Goal: Transaction & Acquisition: Purchase product/service

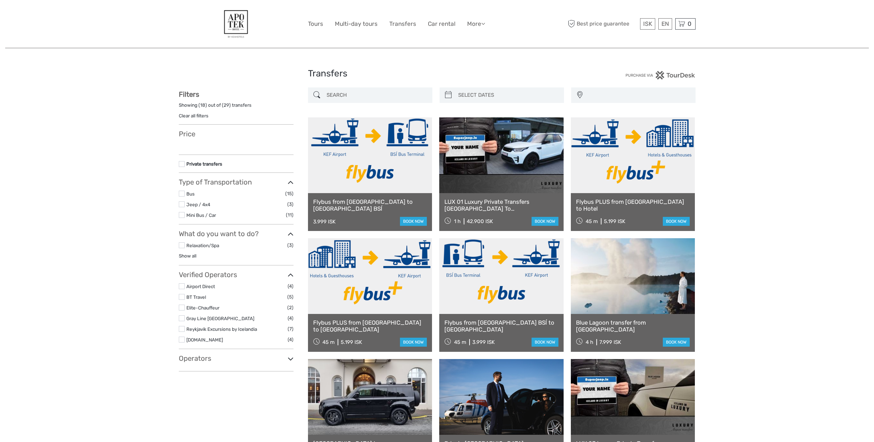
select select
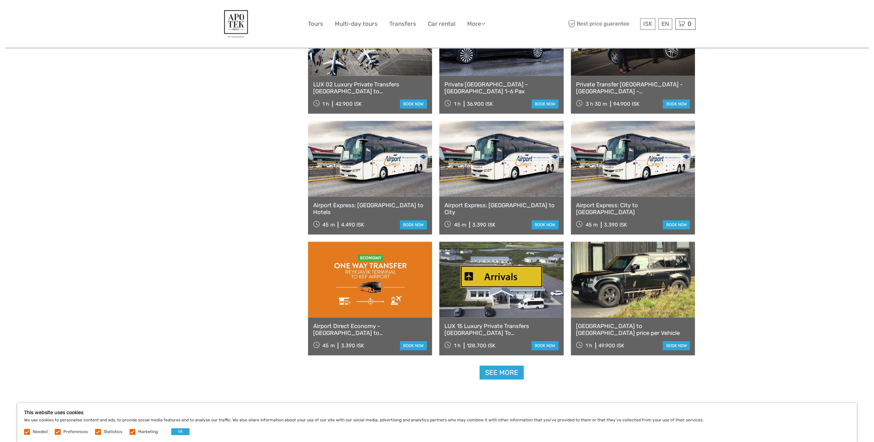
scroll to position [473, 0]
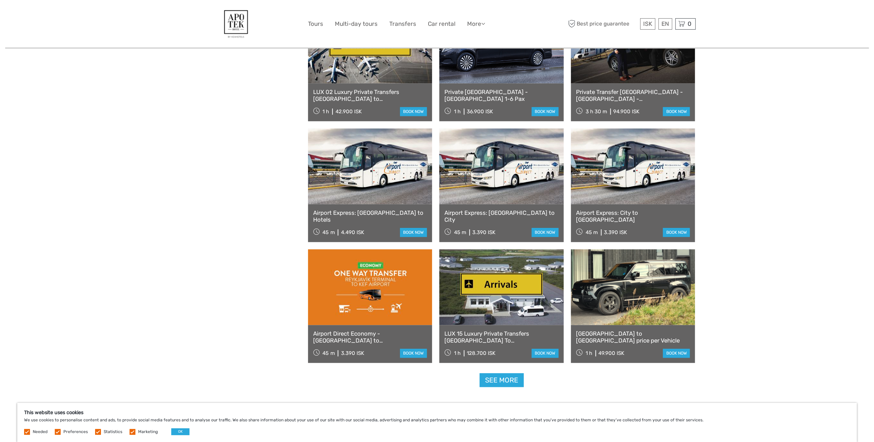
click at [350, 189] on link at bounding box center [370, 167] width 124 height 76
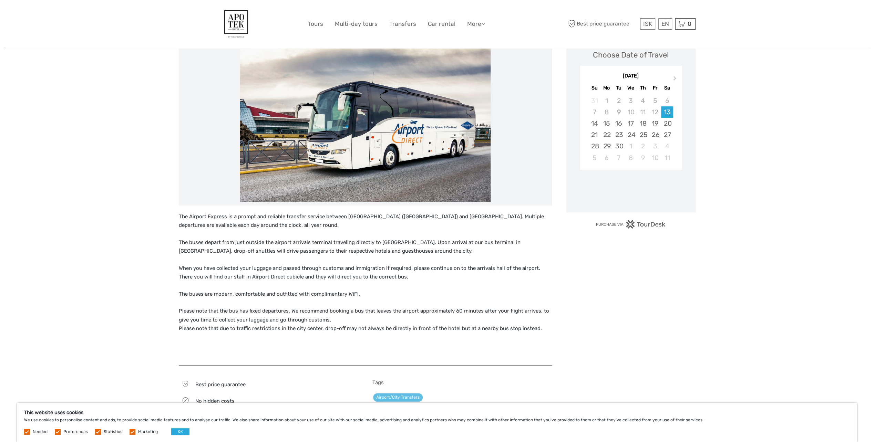
scroll to position [108, 0]
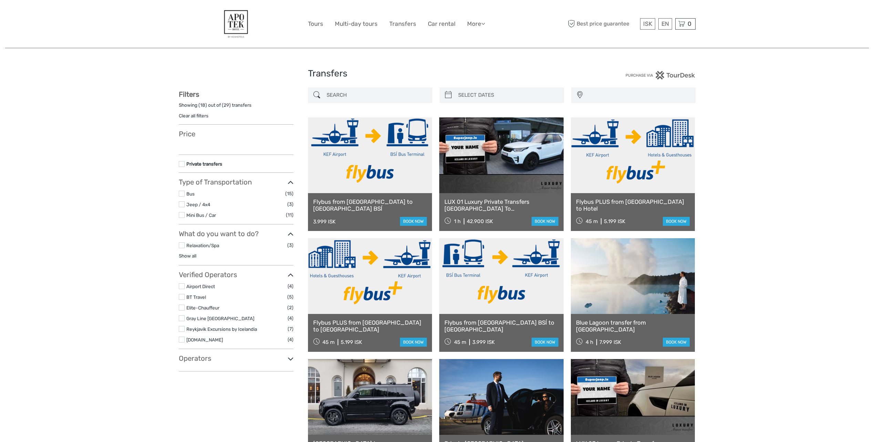
select select
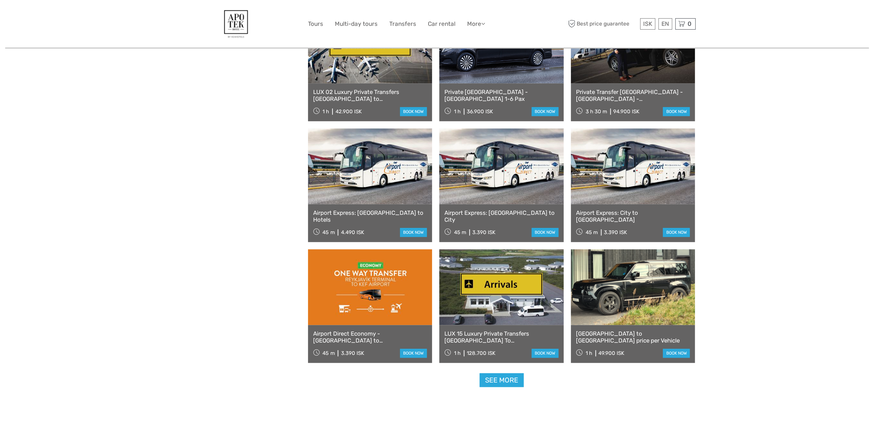
select select
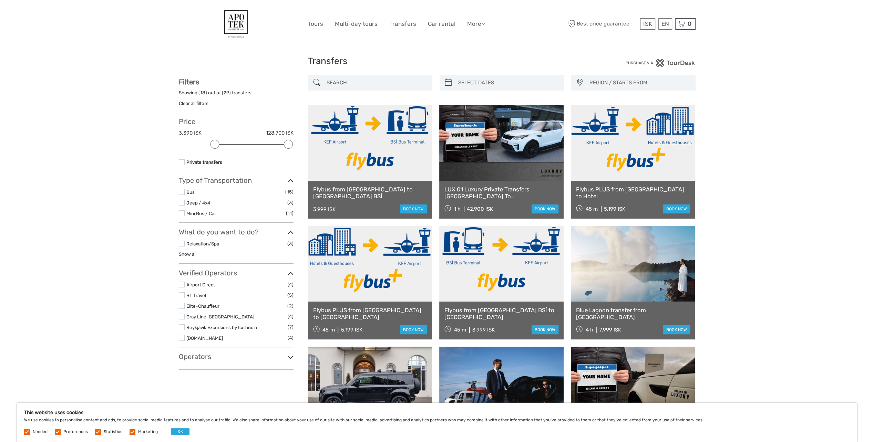
scroll to position [0, 0]
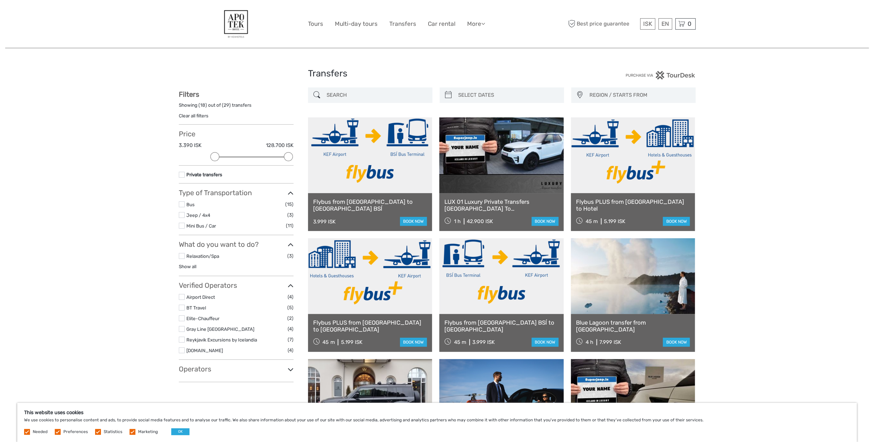
click at [617, 170] on link at bounding box center [633, 155] width 124 height 76
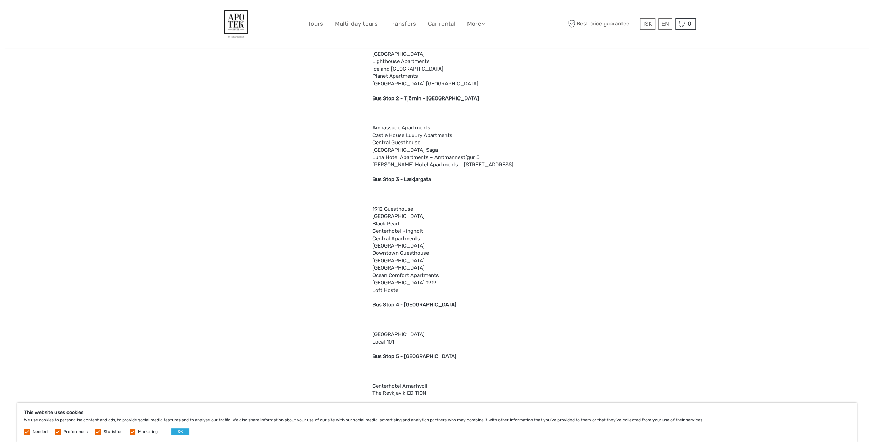
scroll to position [658, 0]
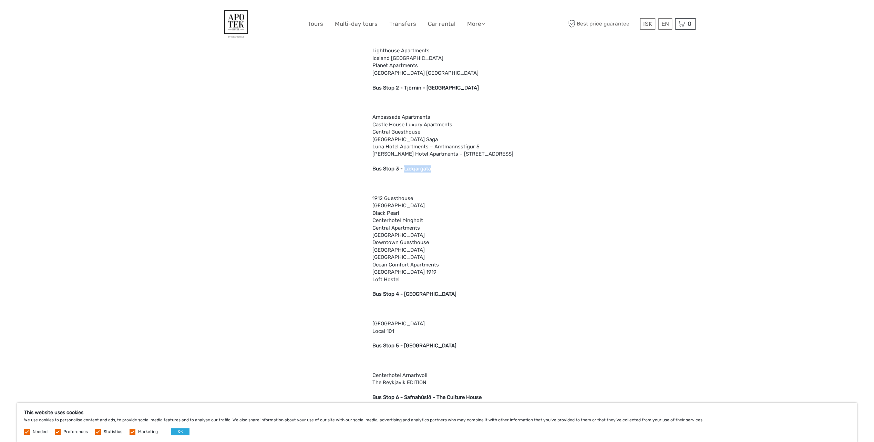
drag, startPoint x: 439, startPoint y: 168, endPoint x: 403, endPoint y: 168, distance: 35.8
drag, startPoint x: 403, startPoint y: 168, endPoint x: 420, endPoint y: 168, distance: 16.5
copy b "Lækjargata"
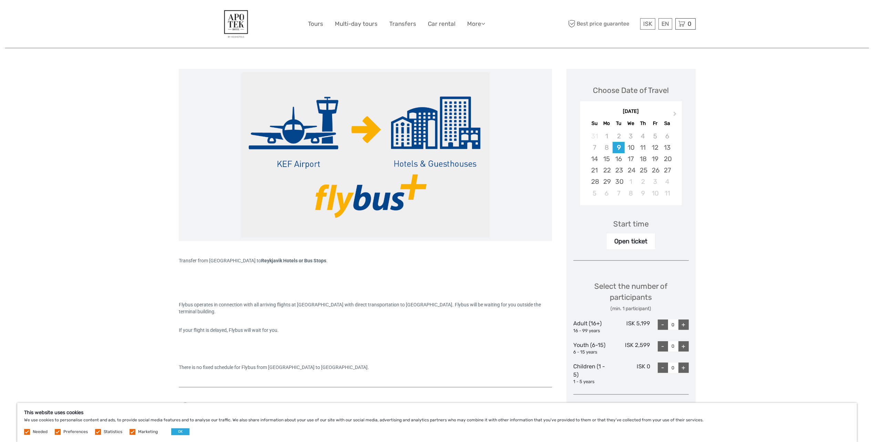
scroll to position [69, 0]
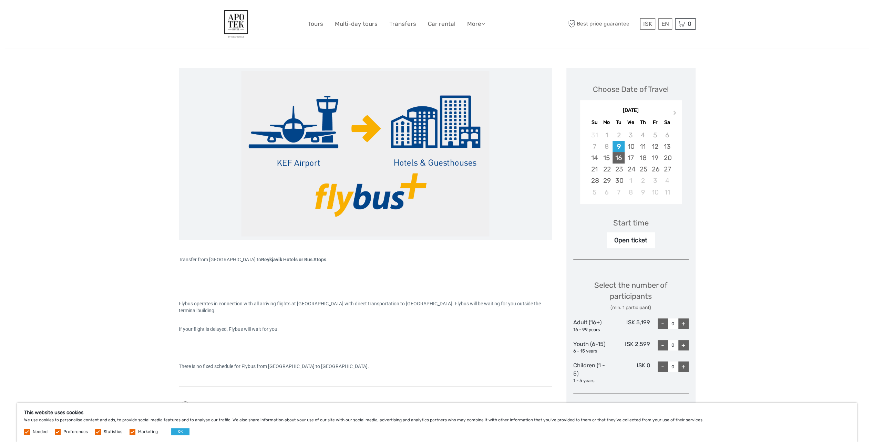
click at [622, 158] on div "16" at bounding box center [619, 157] width 12 height 11
click at [643, 241] on div "Open ticket" at bounding box center [631, 241] width 48 height 16
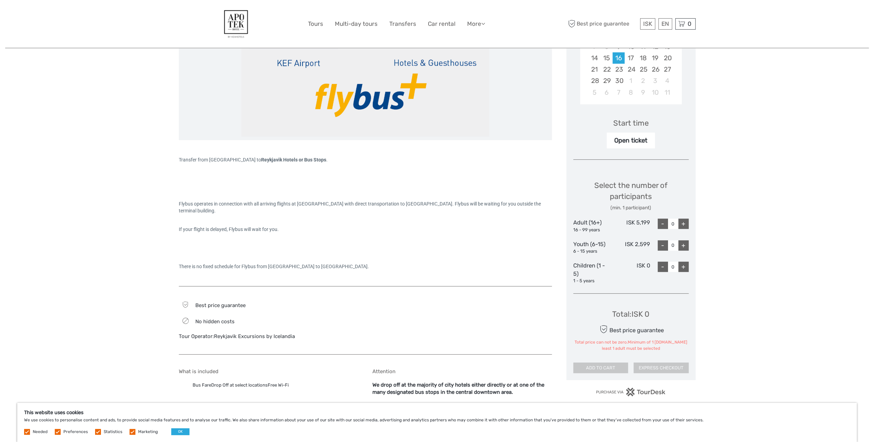
scroll to position [172, 0]
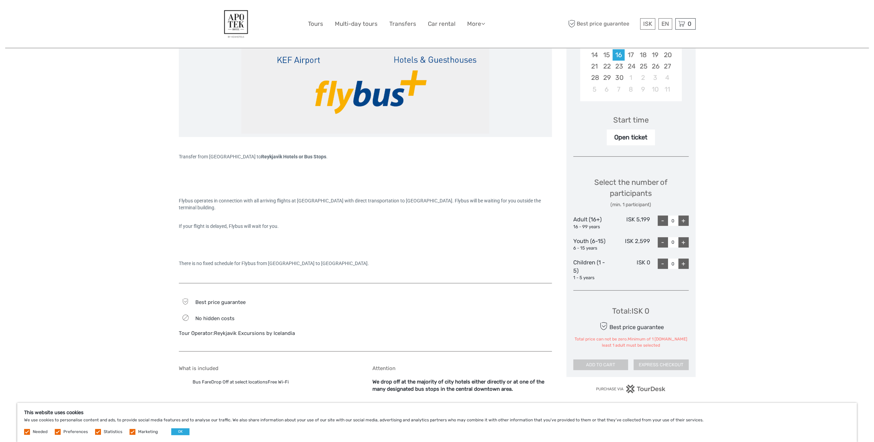
click at [684, 223] on div "+" at bounding box center [683, 221] width 10 height 10
type input "1"
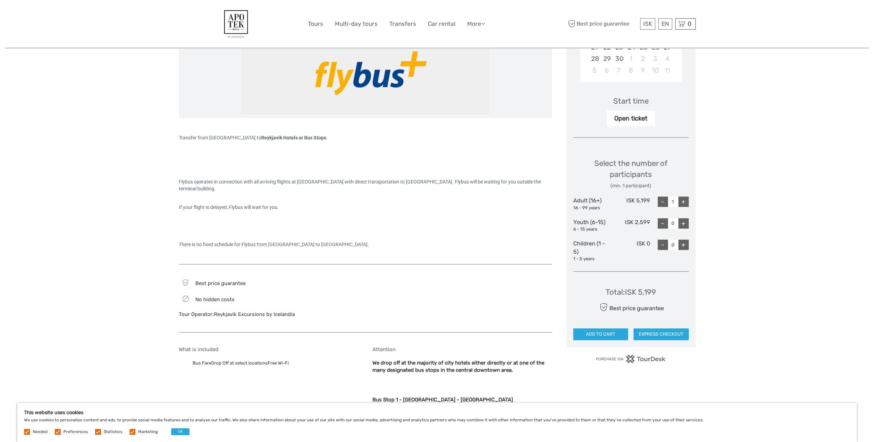
scroll to position [223, 0]
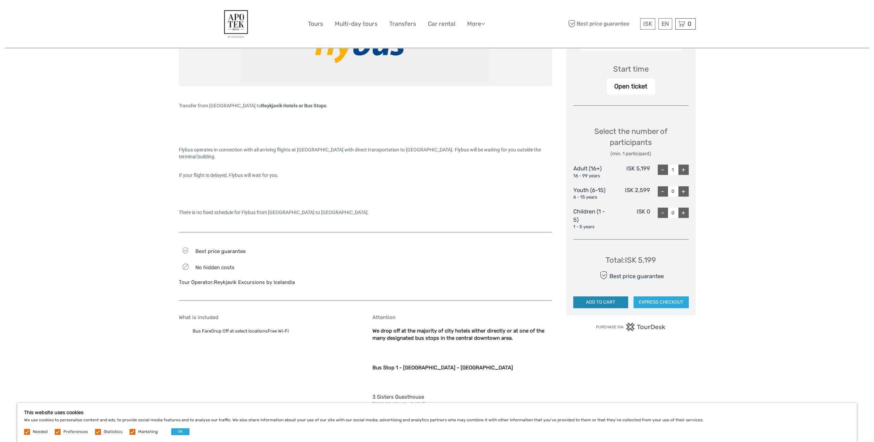
click at [603, 302] on button "ADD TO CART" at bounding box center [600, 303] width 55 height 12
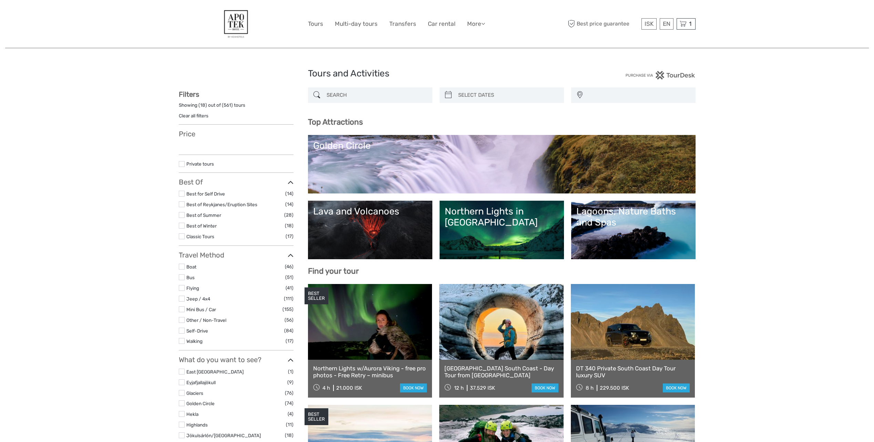
select select
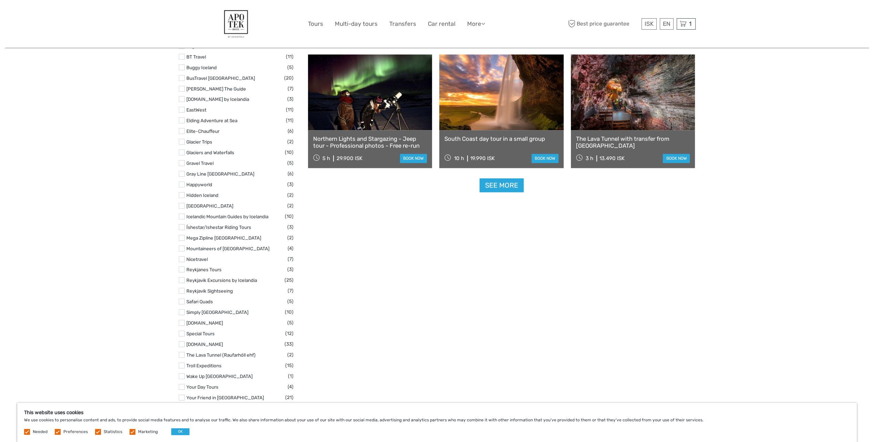
scroll to position [837, 0]
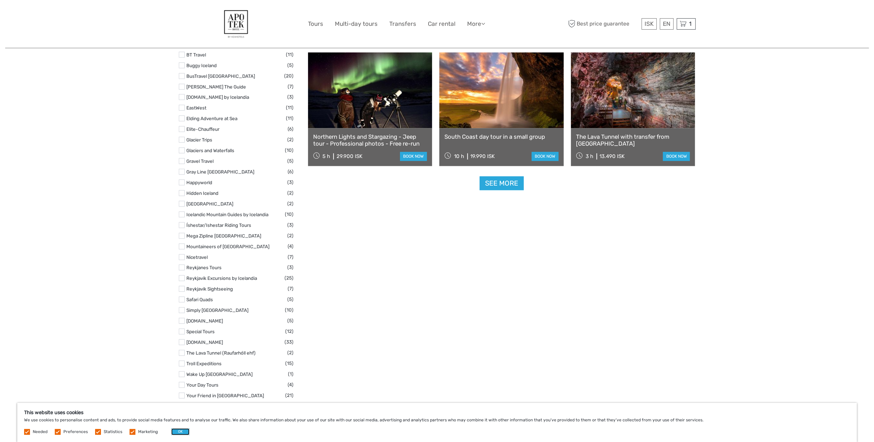
drag, startPoint x: 172, startPoint y: 432, endPoint x: 181, endPoint y: 431, distance: 8.3
click at [172, 432] on button "OK" at bounding box center [180, 432] width 18 height 7
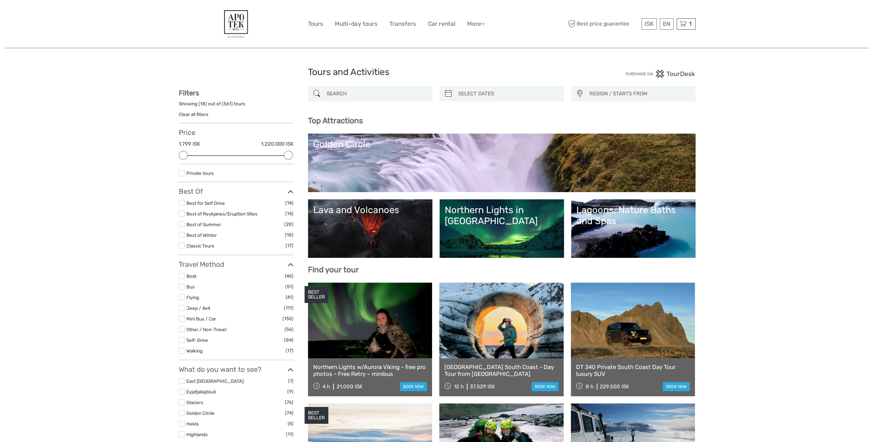
scroll to position [0, 0]
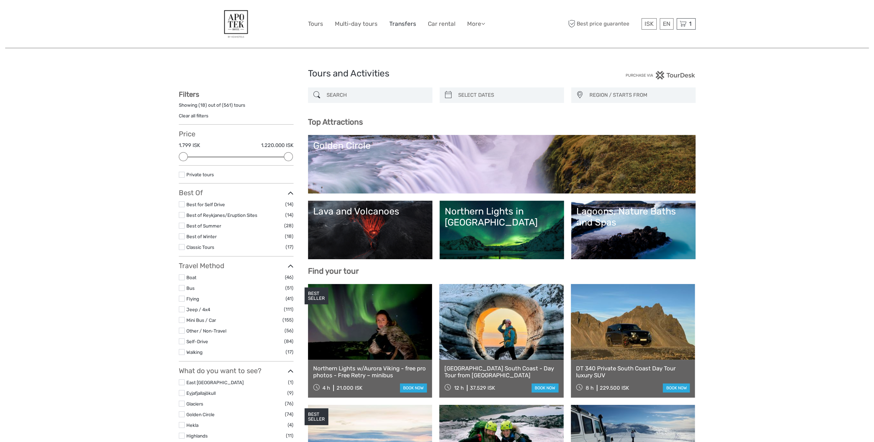
click at [396, 25] on link "Transfers" at bounding box center [402, 24] width 27 height 10
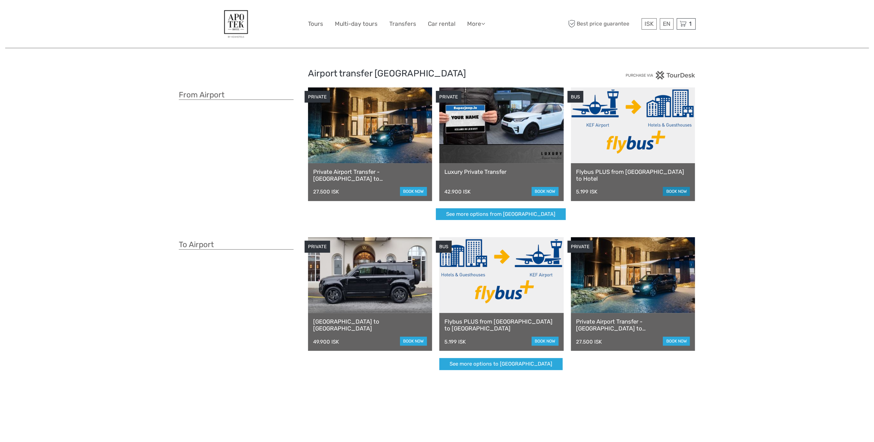
click at [675, 190] on link "book now" at bounding box center [676, 191] width 27 height 9
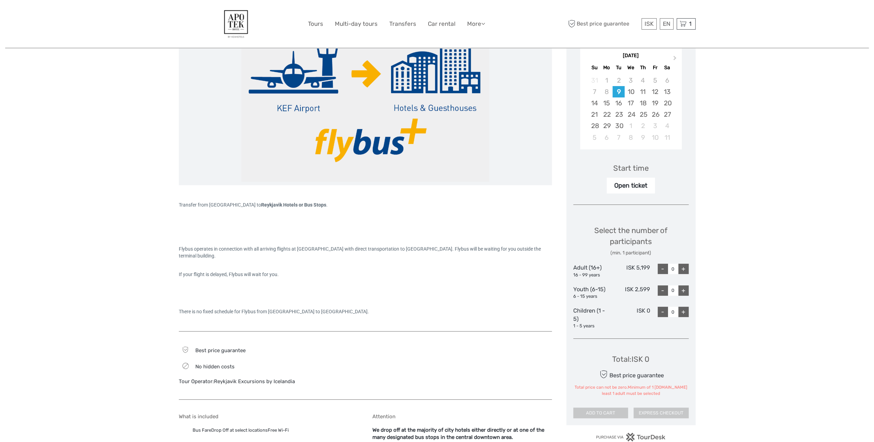
scroll to position [123, 0]
click at [618, 107] on div "16" at bounding box center [619, 103] width 12 height 11
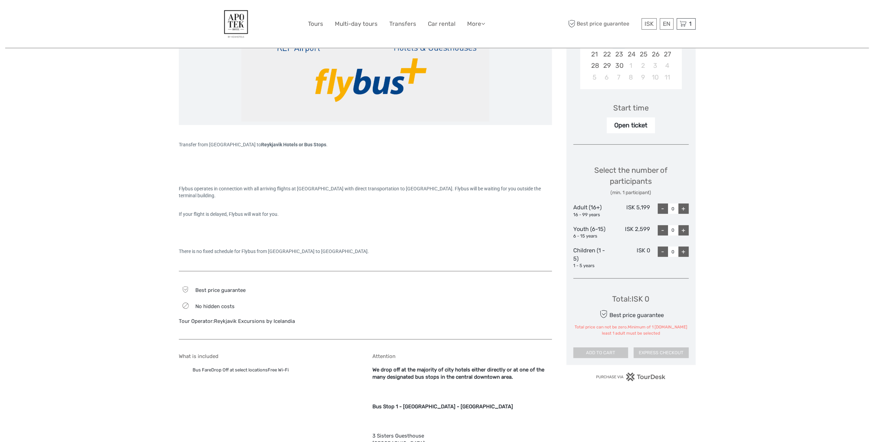
scroll to position [184, 0]
click at [684, 208] on div "+" at bounding box center [683, 208] width 10 height 10
type input "1"
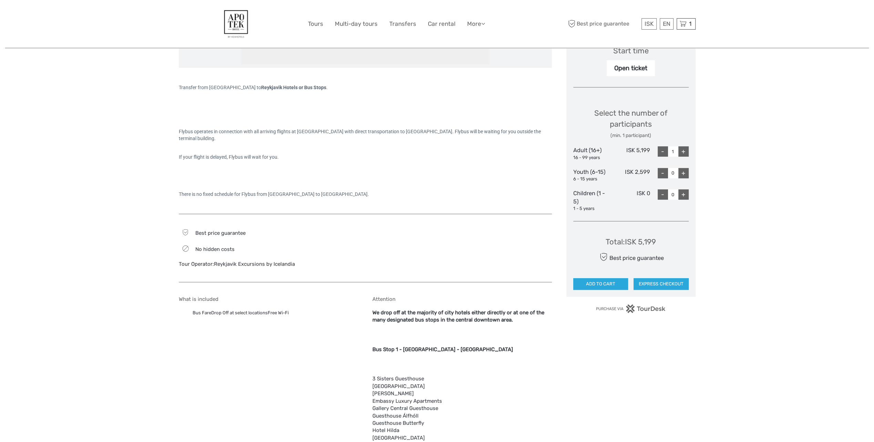
scroll to position [243, 0]
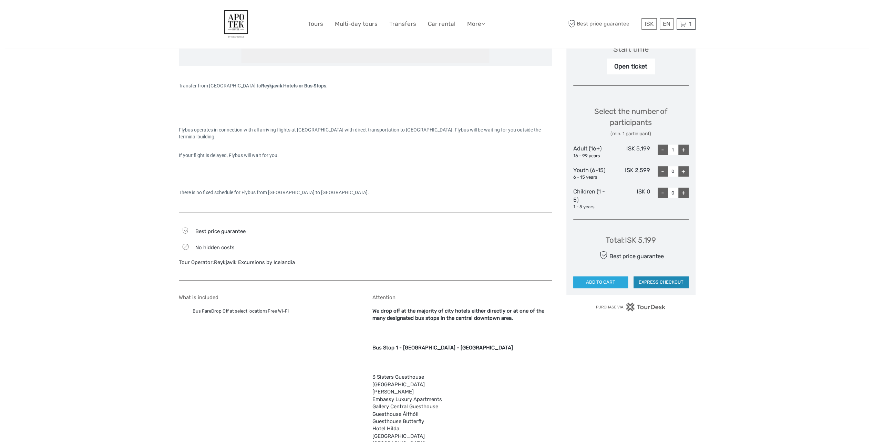
click at [670, 282] on button "EXPRESS CHECKOUT" at bounding box center [661, 283] width 55 height 12
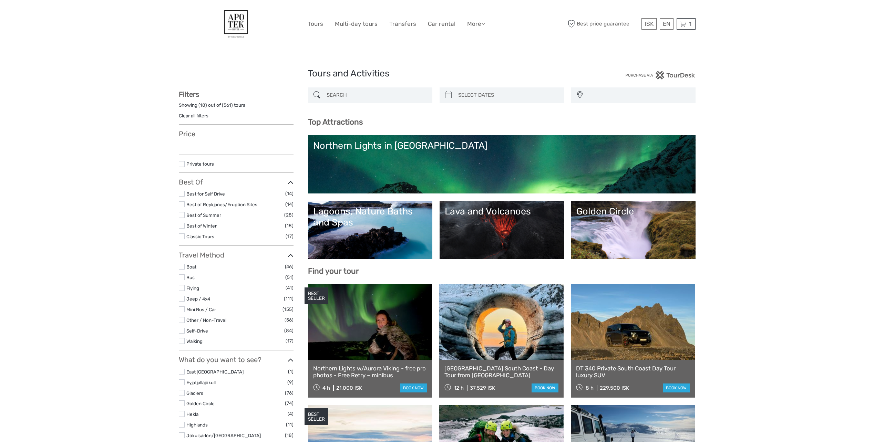
select select
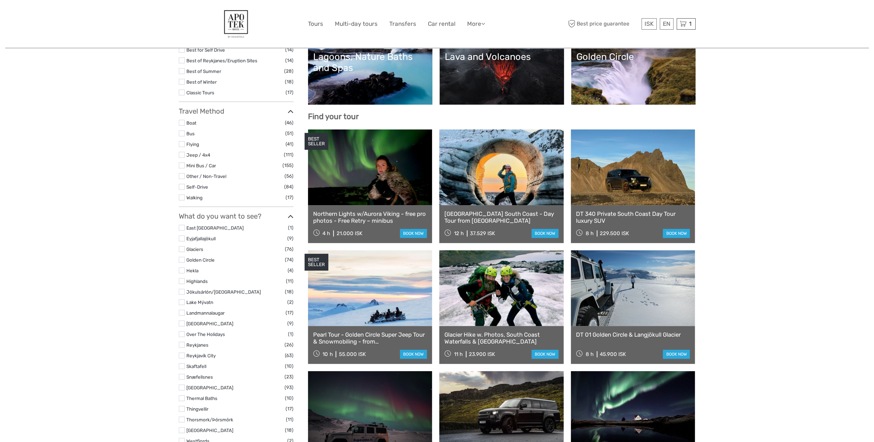
scroll to position [144, 0]
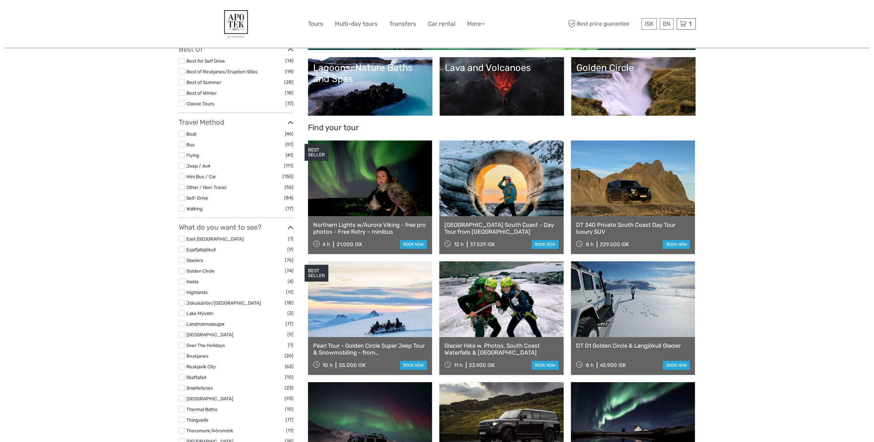
click at [181, 144] on label at bounding box center [182, 145] width 6 height 6
click at [0, 0] on input "checkbox" at bounding box center [0, 0] width 0 height 0
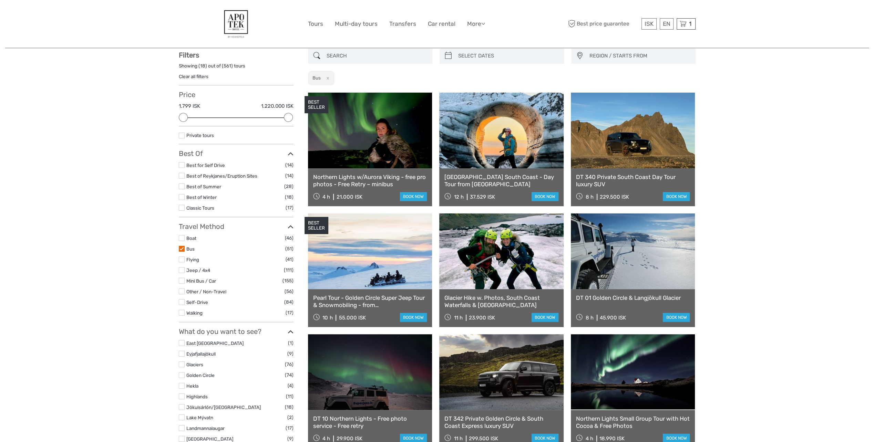
scroll to position [39, 0]
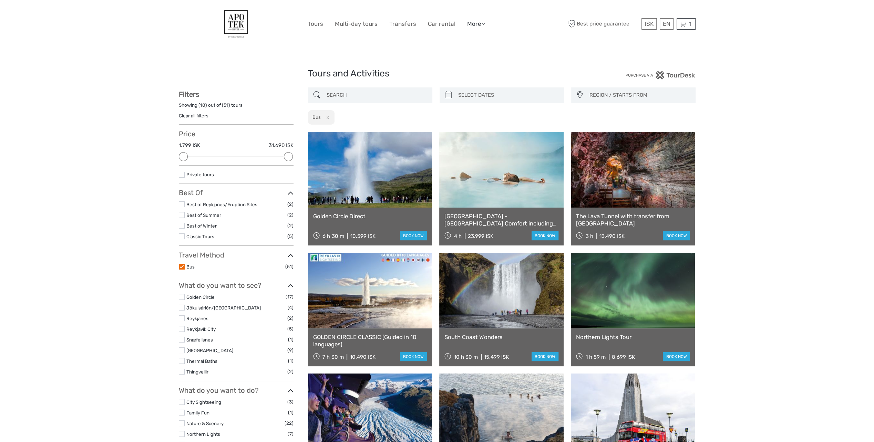
click at [478, 23] on link "More" at bounding box center [476, 24] width 18 height 10
click at [405, 28] on link "Transfers" at bounding box center [402, 24] width 27 height 10
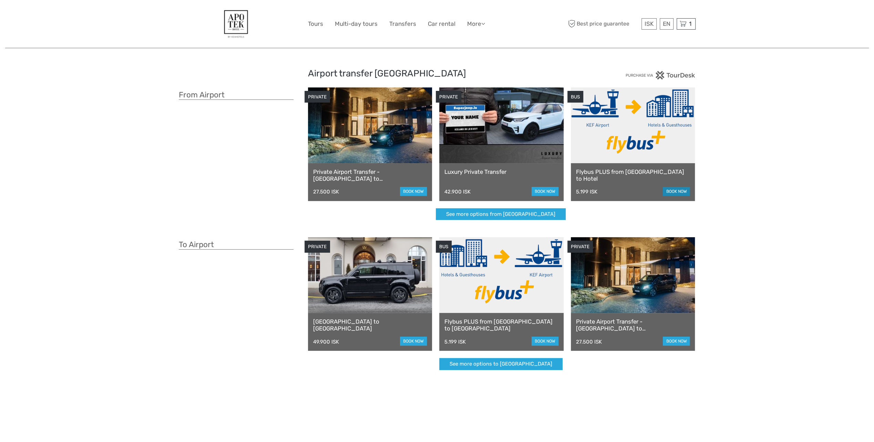
click at [671, 191] on link "book now" at bounding box center [676, 191] width 27 height 9
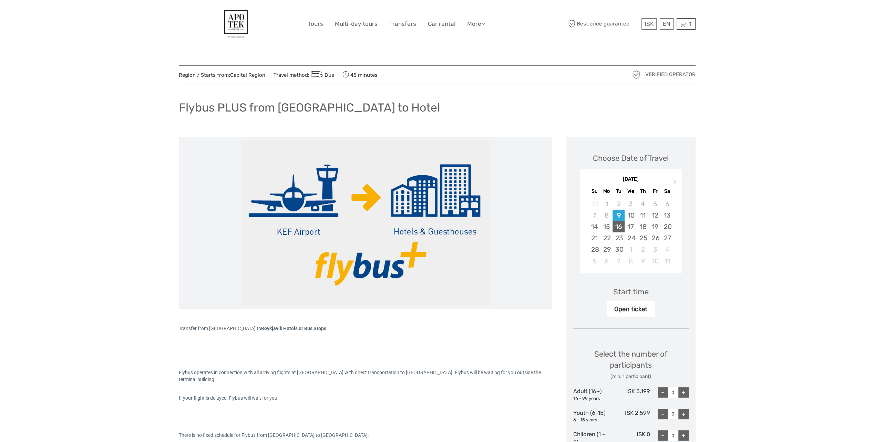
click at [620, 229] on div "16" at bounding box center [619, 226] width 12 height 11
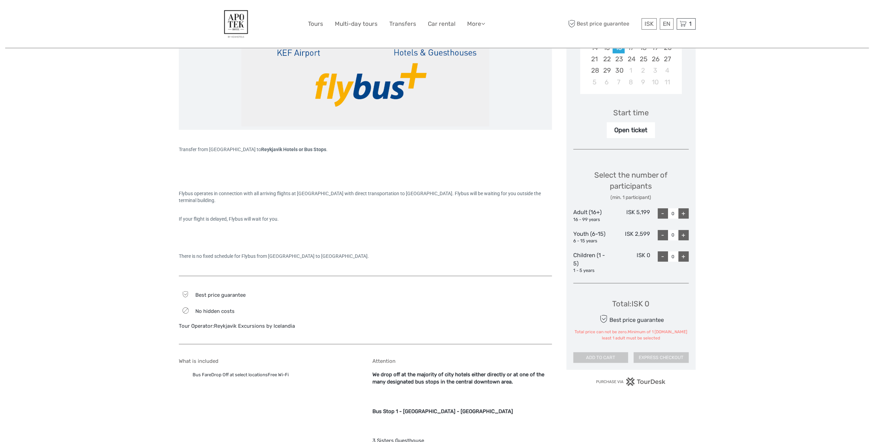
scroll to position [181, 0]
click at [684, 212] on div "+" at bounding box center [683, 212] width 10 height 10
type input "1"
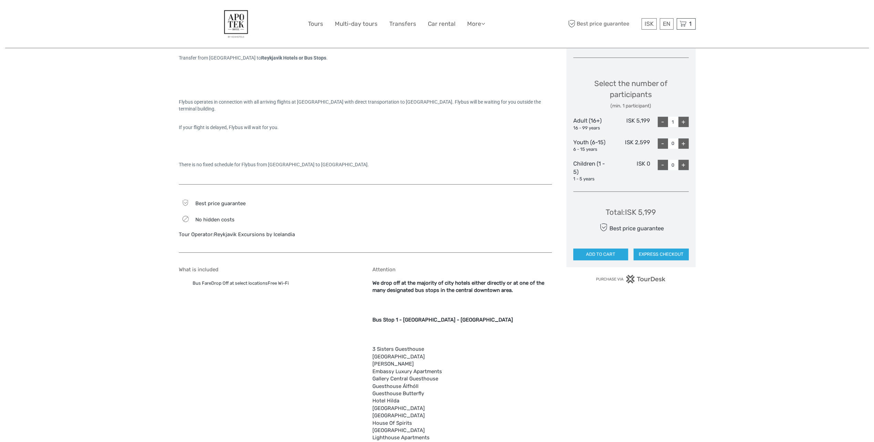
scroll to position [275, 0]
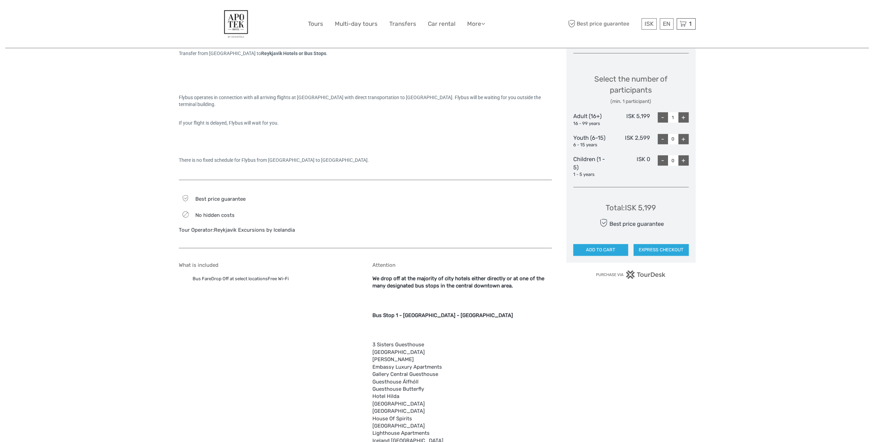
click at [656, 275] on img at bounding box center [631, 274] width 70 height 9
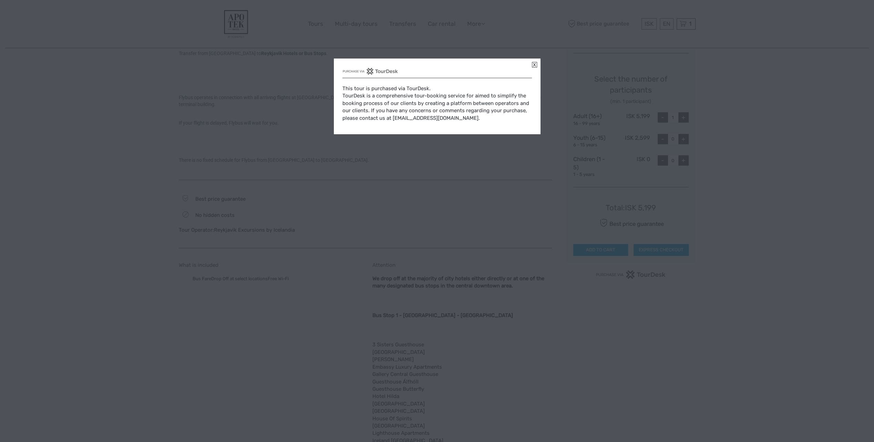
click at [532, 66] on div "This tour is purchased via TourDesk. TourDesk is a comprehensive tour-booking s…" at bounding box center [437, 97] width 207 height 76
click at [535, 65] on link at bounding box center [534, 65] width 5 height 6
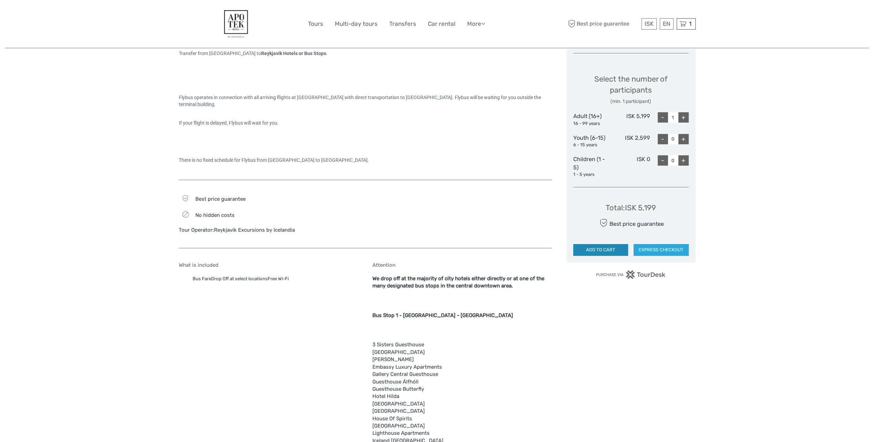
click at [604, 250] on button "ADD TO CART" at bounding box center [600, 250] width 55 height 12
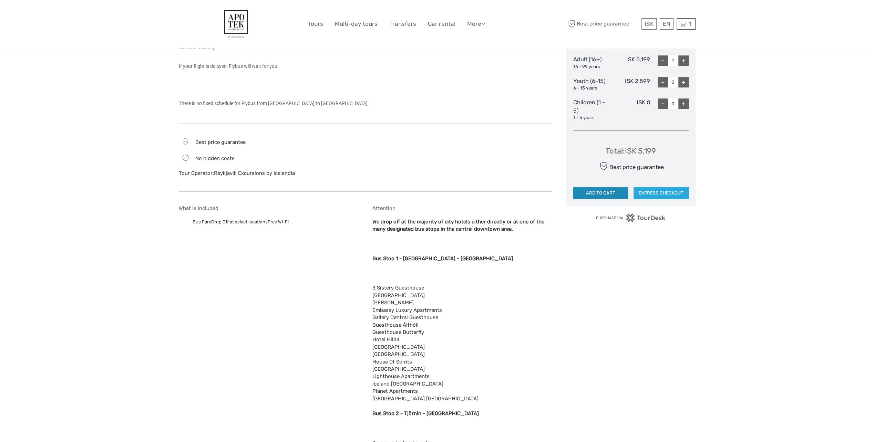
scroll to position [355, 0]
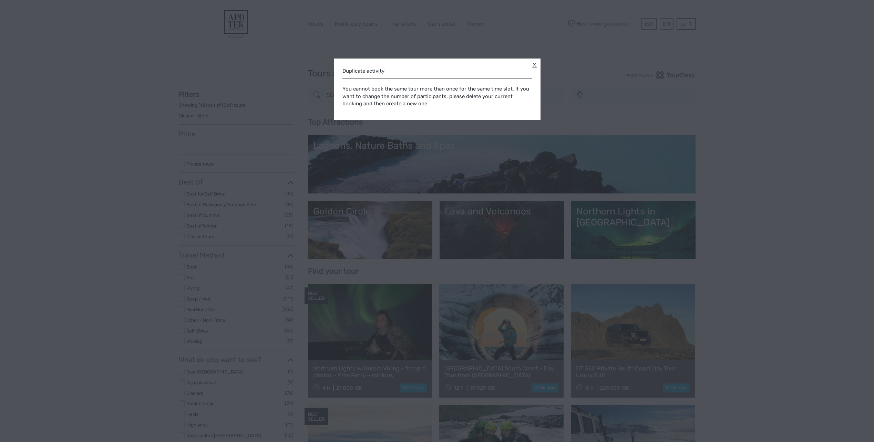
select select
click at [538, 65] on div "Duplicate activity You cannot book the same tour more than once for the same ti…" at bounding box center [437, 90] width 207 height 62
click at [536, 64] on link at bounding box center [534, 65] width 5 height 6
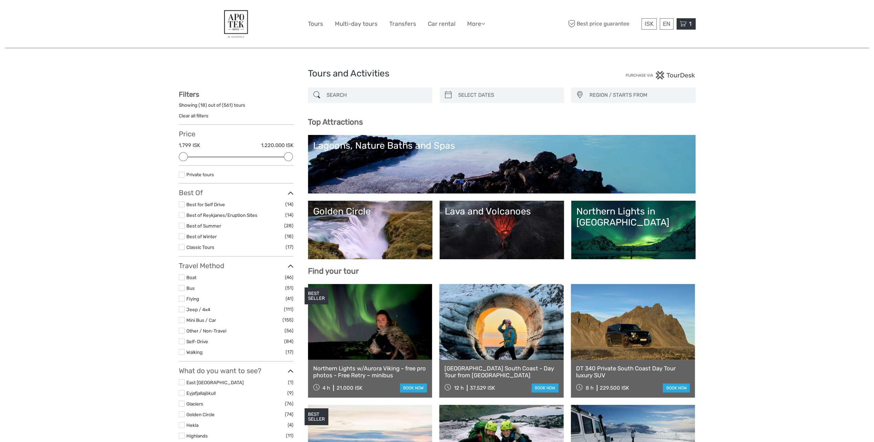
click at [685, 22] on icon at bounding box center [683, 24] width 7 height 9
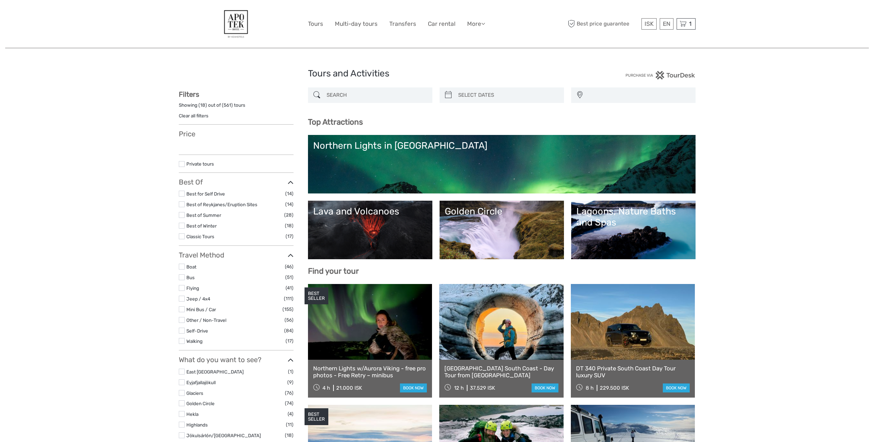
select select
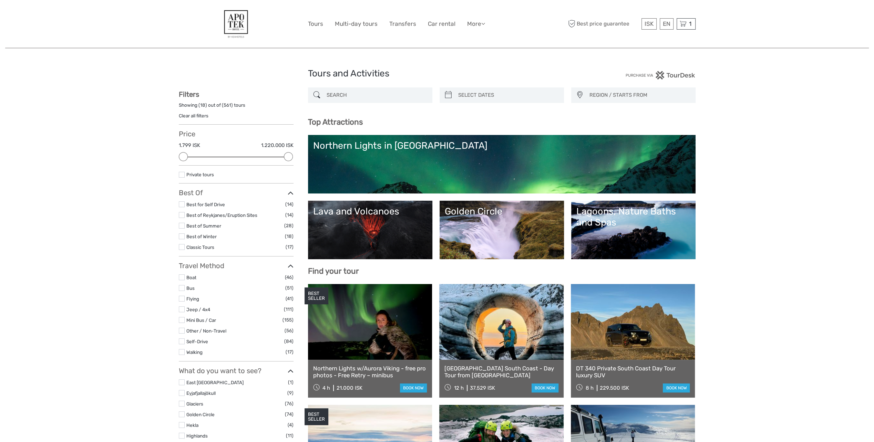
click at [682, 25] on icon at bounding box center [683, 24] width 7 height 9
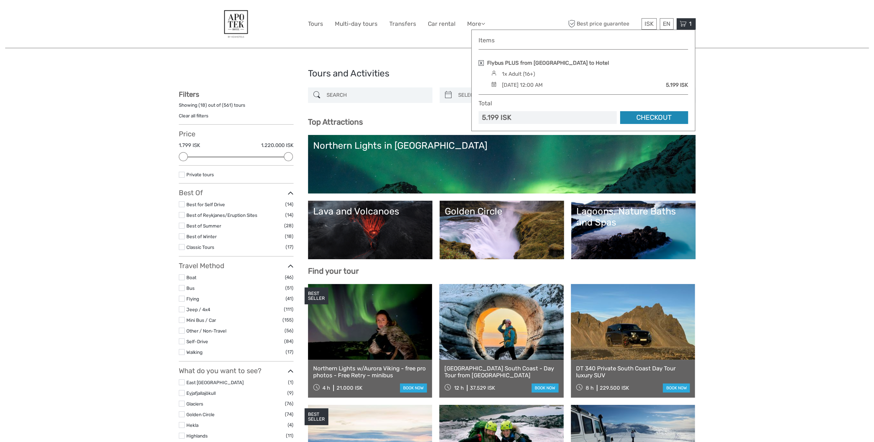
click at [653, 116] on link "Checkout" at bounding box center [654, 117] width 68 height 13
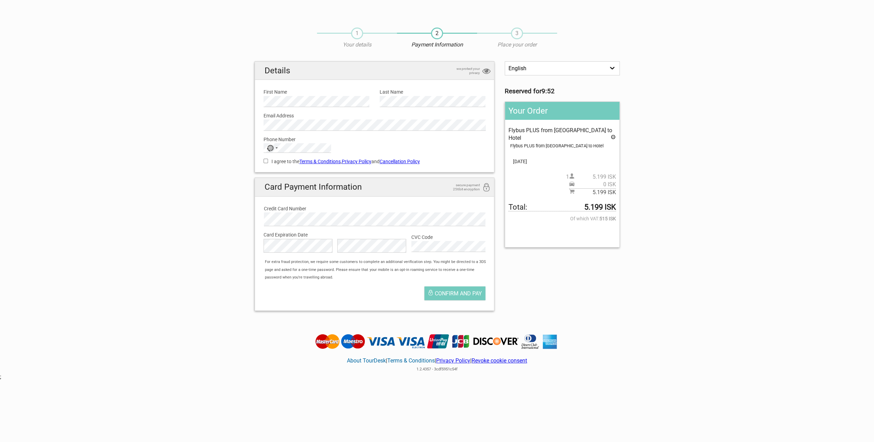
click at [360, 34] on span "1" at bounding box center [357, 34] width 12 height 12
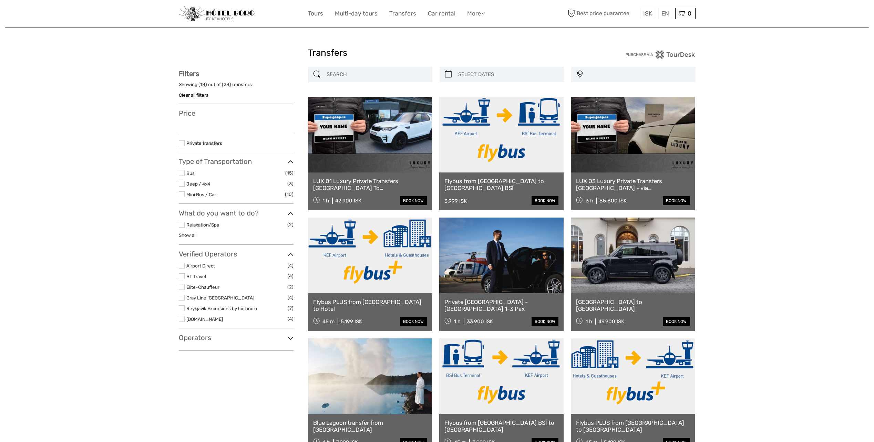
select select
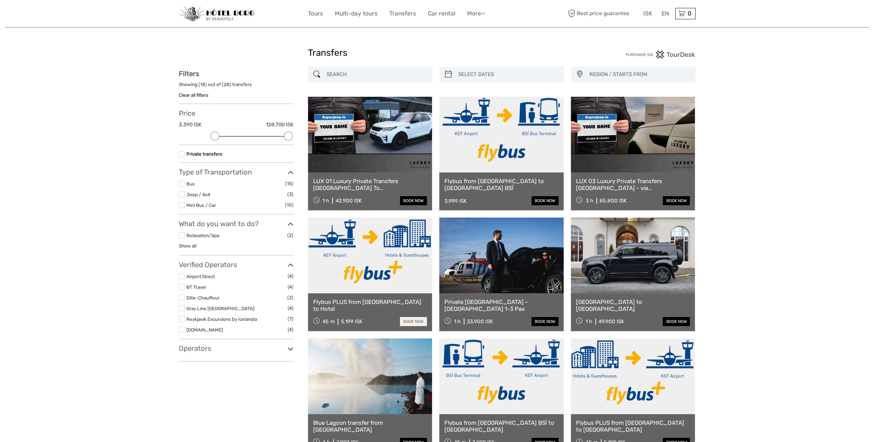
click at [407, 321] on link "book now" at bounding box center [413, 321] width 27 height 9
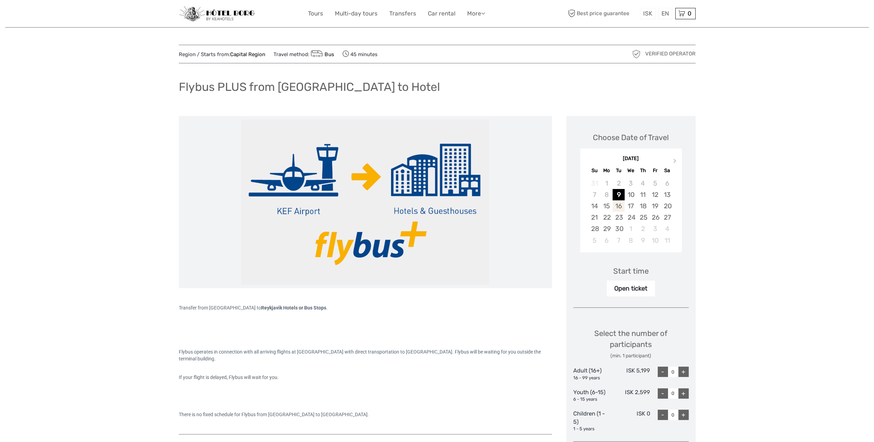
click at [618, 206] on div "16" at bounding box center [619, 206] width 12 height 11
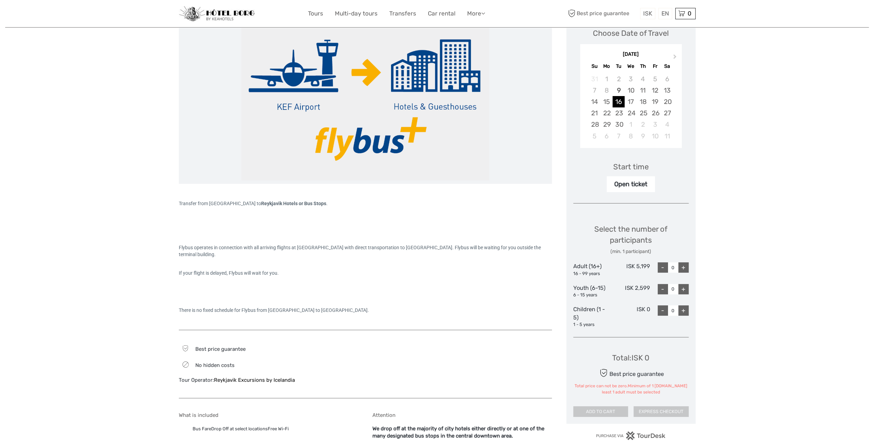
scroll to position [107, 0]
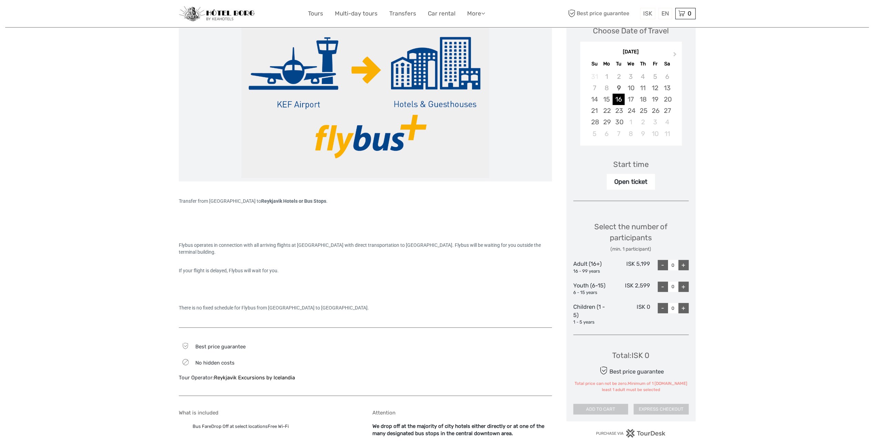
click at [685, 265] on div "+" at bounding box center [683, 265] width 10 height 10
type input "1"
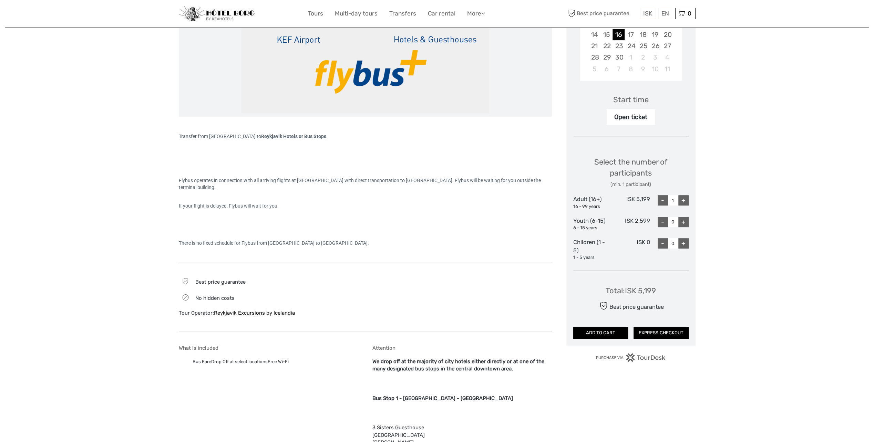
scroll to position [172, 0]
click at [611, 330] on button "ADD TO CART" at bounding box center [600, 333] width 55 height 12
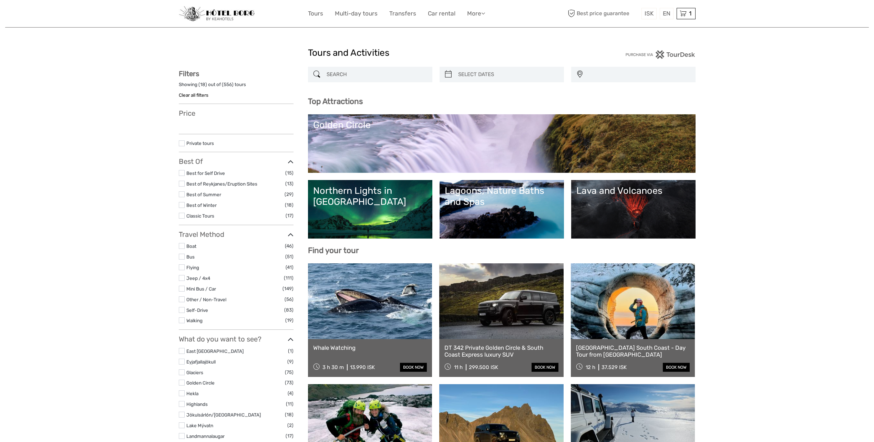
select select
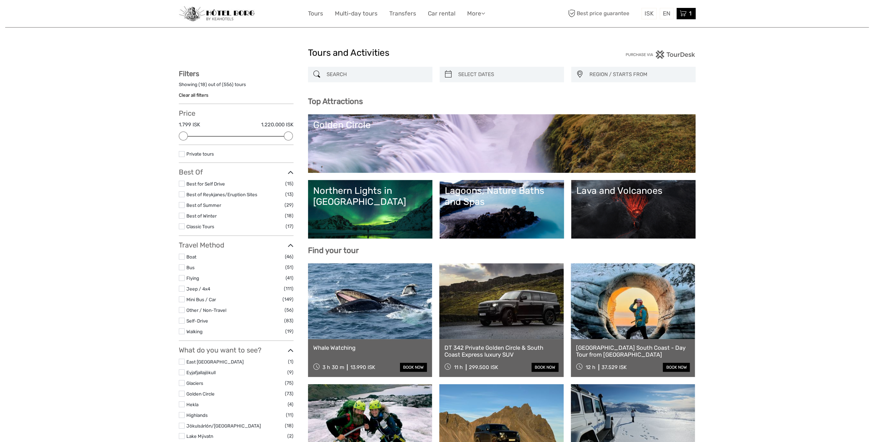
click at [687, 12] on div "1 Items Flybus PLUS from [GEOGRAPHIC_DATA] to Hotel 1x Adult (16+) [DATE] 12:00…" at bounding box center [686, 13] width 19 height 11
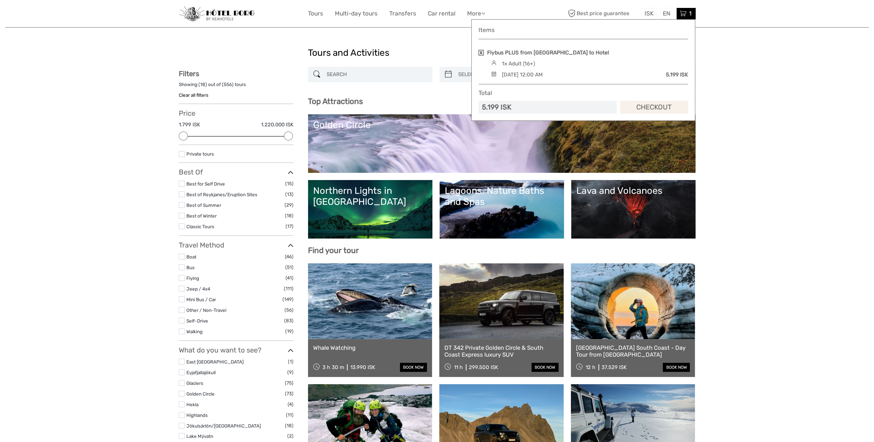
click at [676, 102] on link "Checkout" at bounding box center [654, 107] width 68 height 13
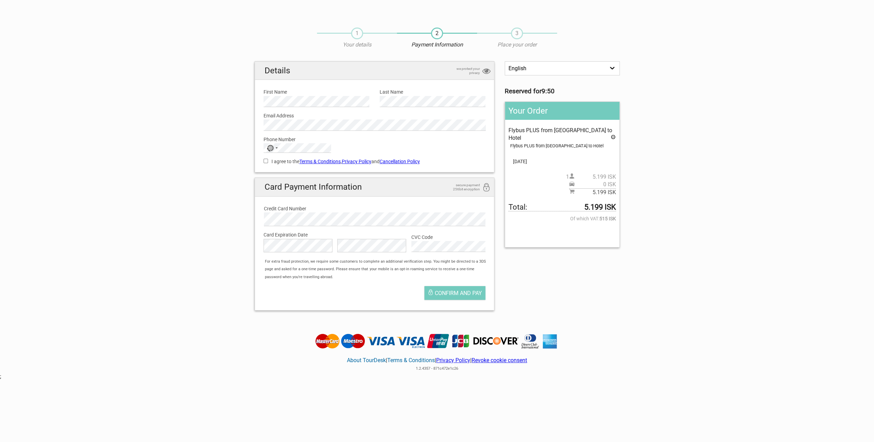
click at [267, 161] on input "I agree to the Terms & Conditions , Privacy Policy and Cancellation Policy" at bounding box center [266, 161] width 4 height 4
checkbox input "true"
click at [479, 288] on button "Confirm and pay" at bounding box center [454, 293] width 61 height 14
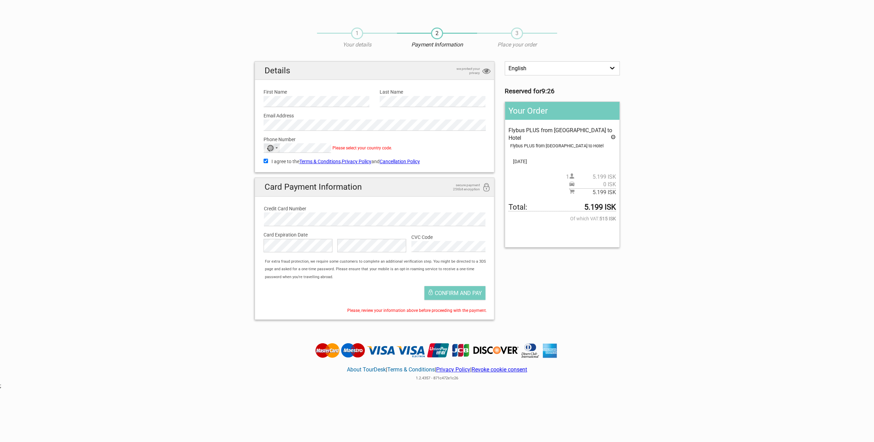
click at [272, 149] on div "No country selected" at bounding box center [270, 148] width 7 height 7
type input "u"
click at [293, 158] on span "United States" at bounding box center [299, 155] width 47 height 8
click at [457, 292] on span "Confirm and pay" at bounding box center [458, 293] width 47 height 7
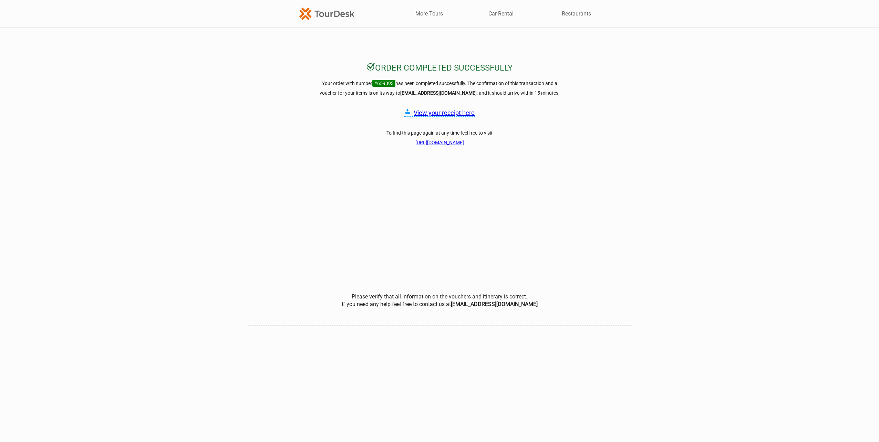
click at [456, 111] on link "View your receipt here" at bounding box center [444, 112] width 61 height 7
